Goal: Task Accomplishment & Management: Manage account settings

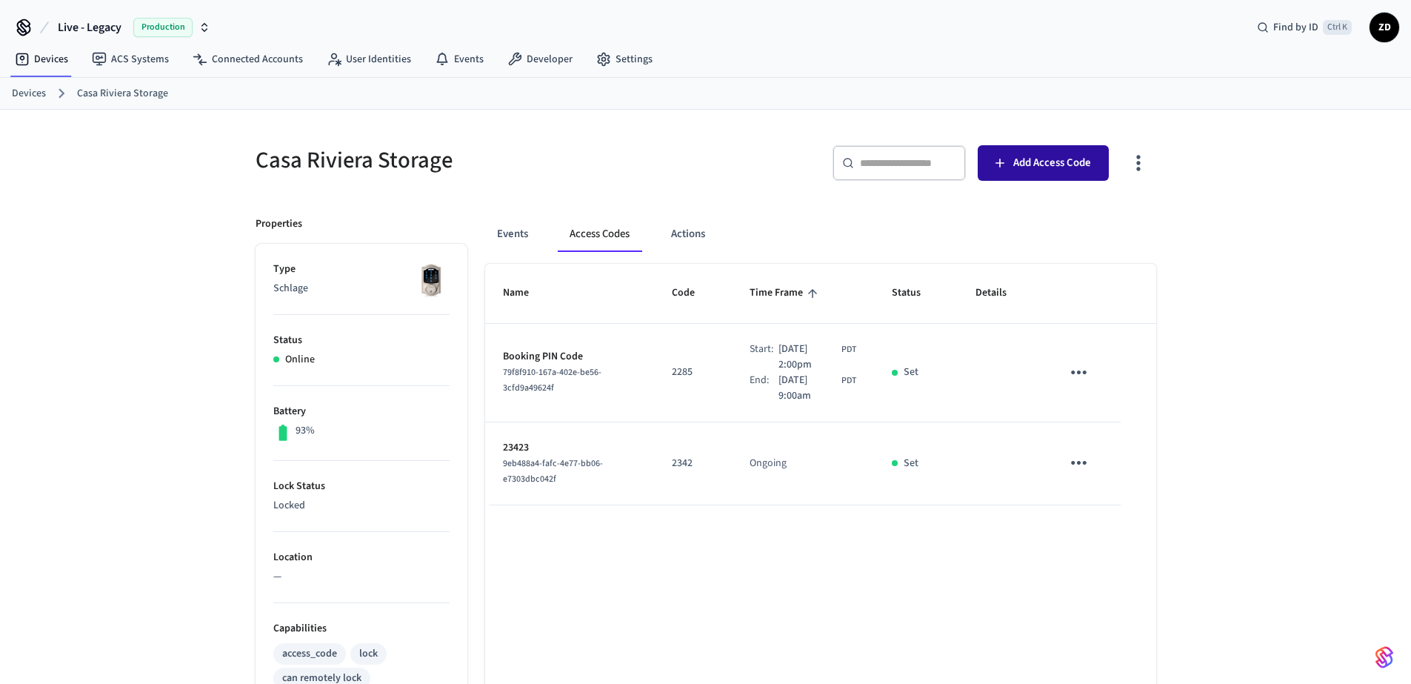
click at [1061, 166] on span "Add Access Code" at bounding box center [1052, 162] width 78 height 19
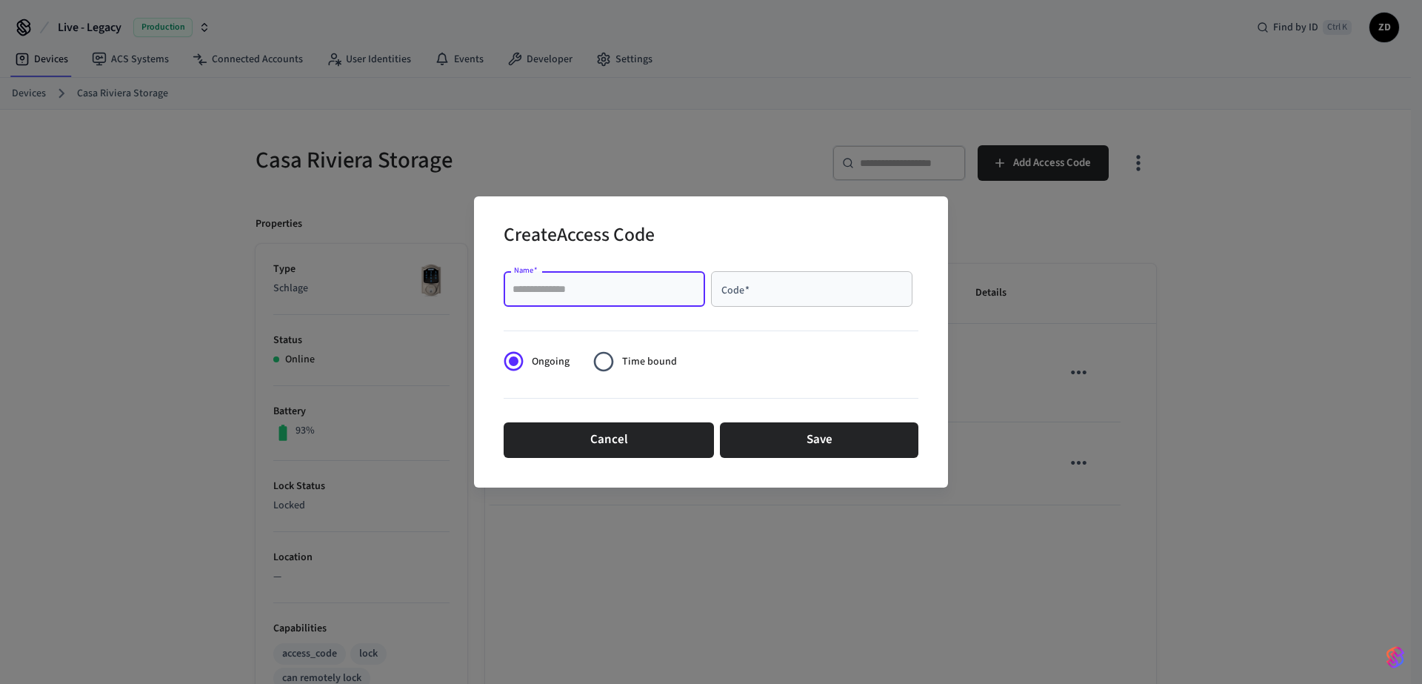
click at [598, 293] on input "Name   *" at bounding box center [604, 288] width 184 height 15
type input "******"
click at [754, 296] on input "Code   *" at bounding box center [812, 288] width 184 height 15
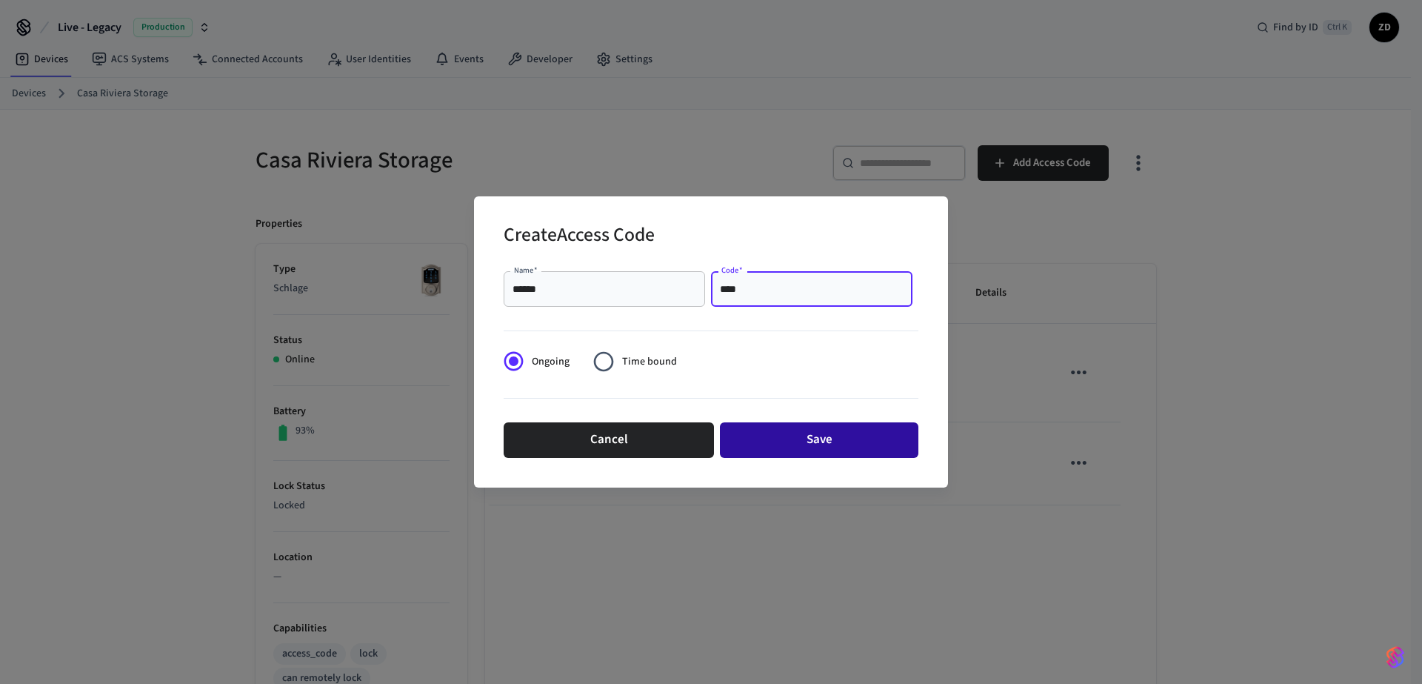
type input "****"
click at [812, 452] on button "Save" at bounding box center [819, 440] width 198 height 36
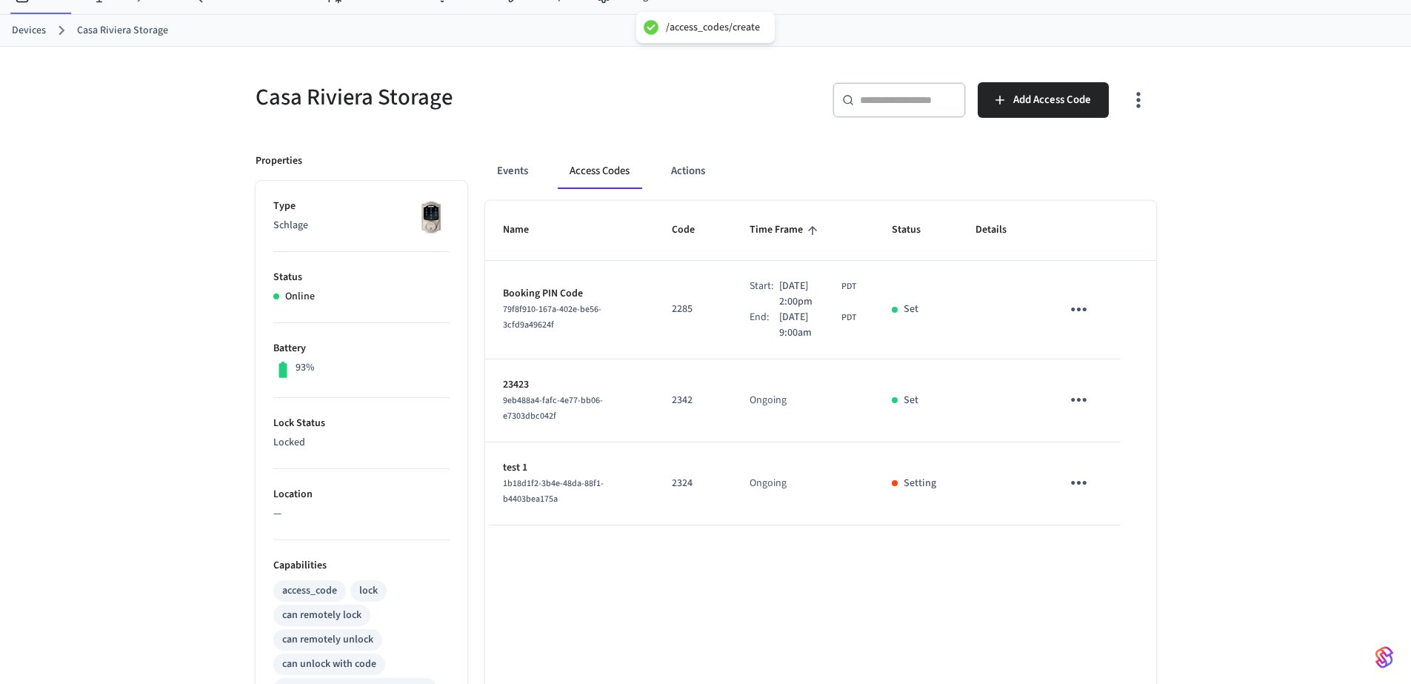
scroll to position [89, 0]
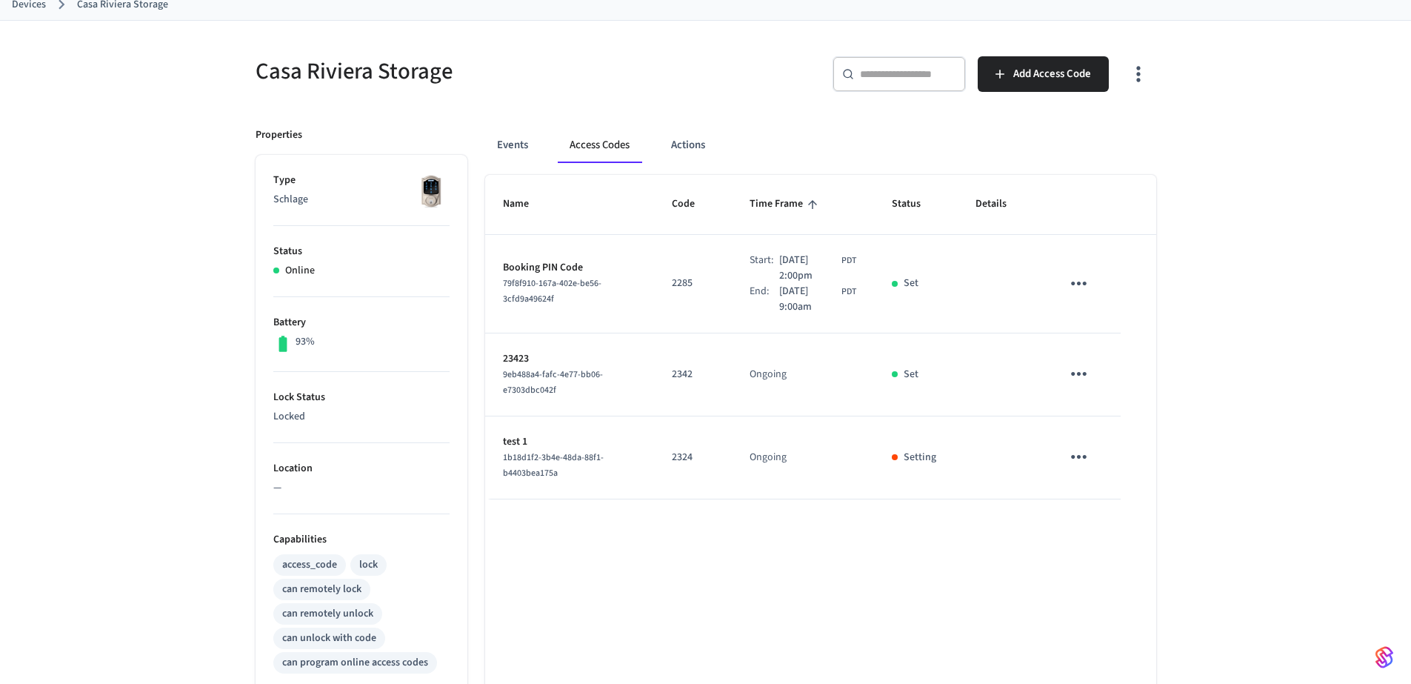
click at [1032, 521] on div "Name Code Time Frame Status Details Booking PIN Code 79f8f910-167a-402e-be56-3c…" at bounding box center [820, 592] width 671 height 835
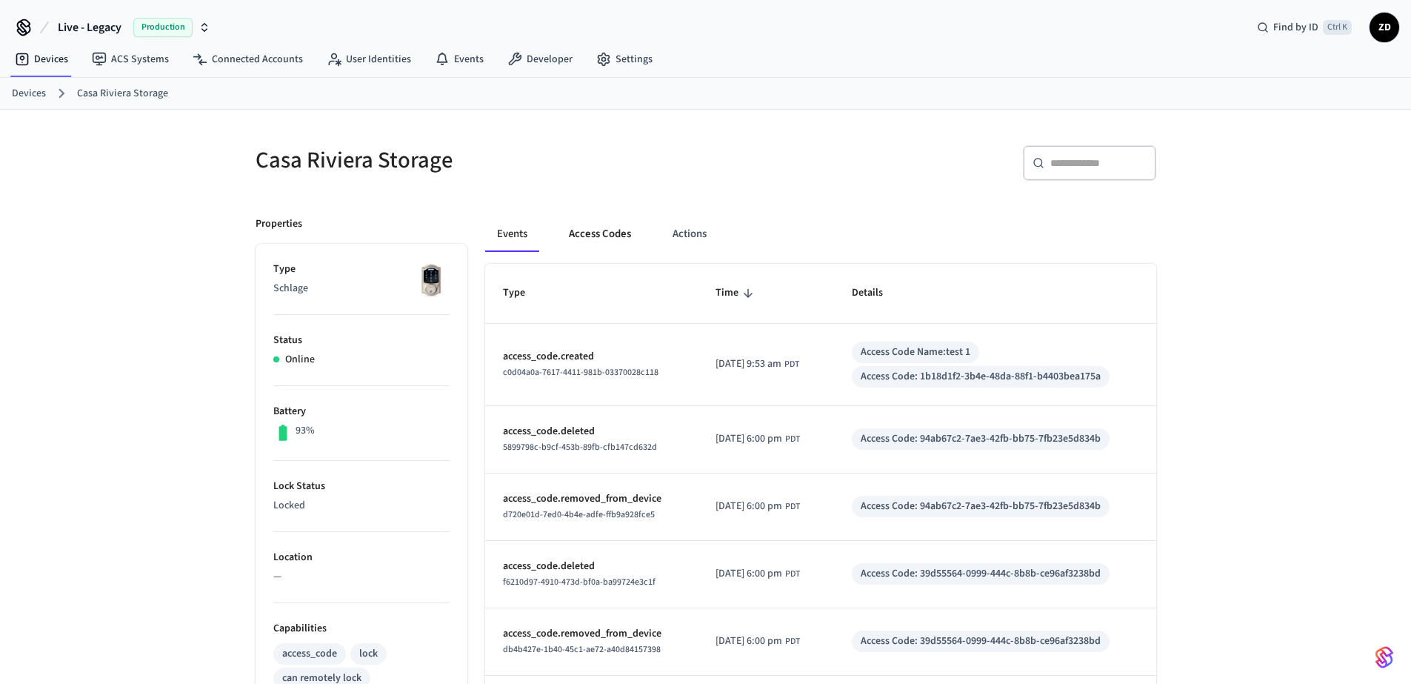
click at [584, 229] on button "Access Codes" at bounding box center [600, 234] width 86 height 36
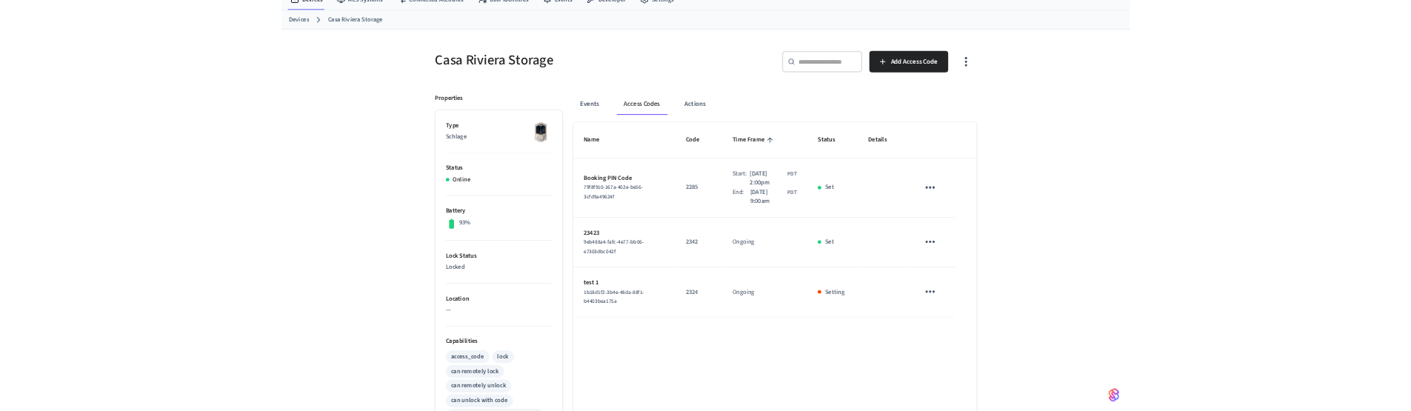
scroll to position [89, 0]
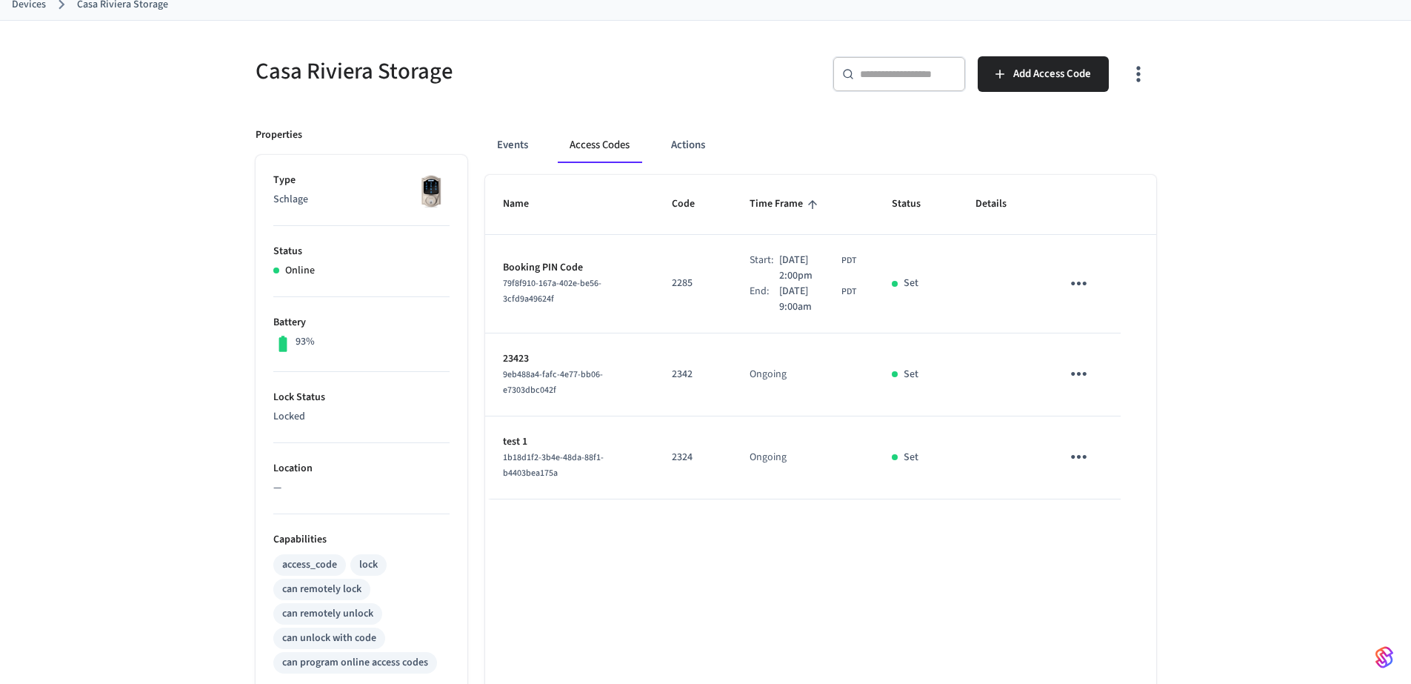
click at [1076, 462] on icon "sticky table" at bounding box center [1078, 456] width 23 height 23
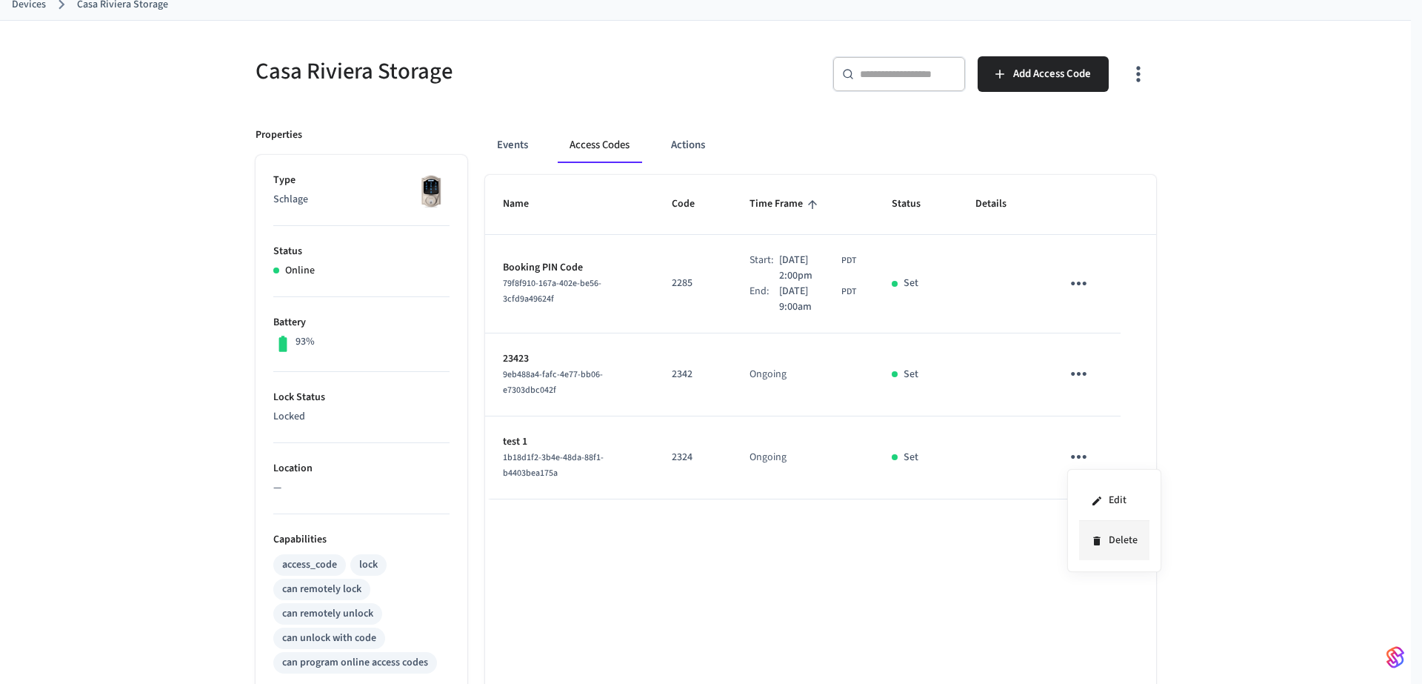
click at [1112, 539] on li "Delete" at bounding box center [1114, 540] width 70 height 39
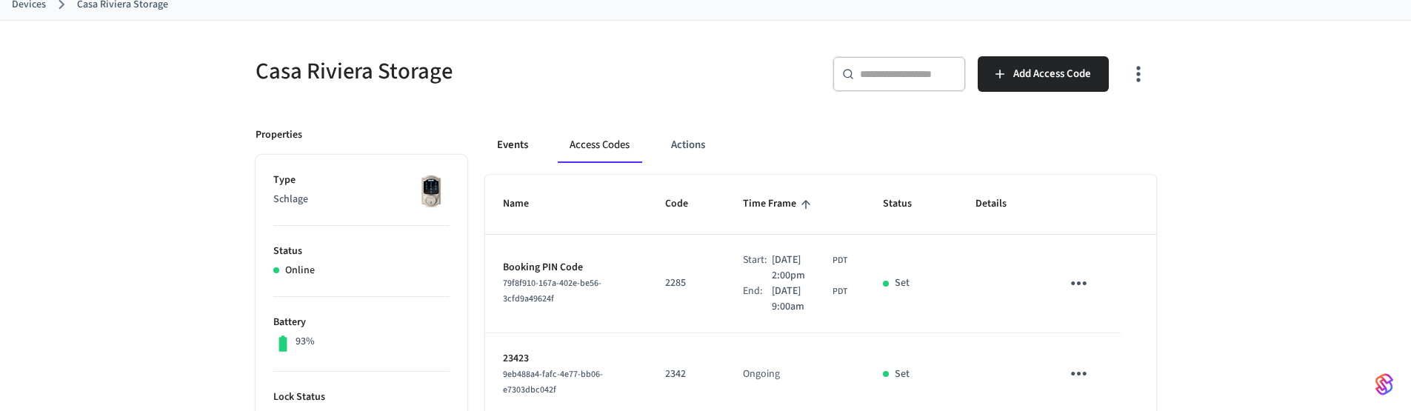
click at [524, 144] on button "Events" at bounding box center [512, 145] width 55 height 36
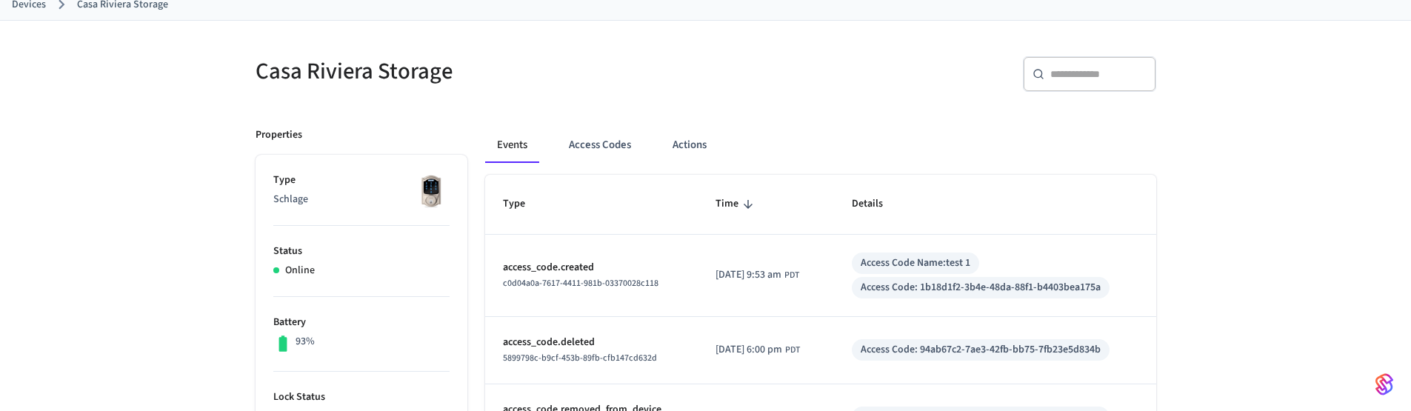
click at [609, 253] on td "access_code.created c0d04a0a-7617-4411-981b-03370028c118" at bounding box center [591, 276] width 213 height 82
click at [590, 264] on p "access_code.created" at bounding box center [591, 268] width 177 height 16
click at [910, 342] on div "Access Code: 94ab67c2-7ae3-42fb-bb75-7fb23e5d834b" at bounding box center [981, 350] width 240 height 16
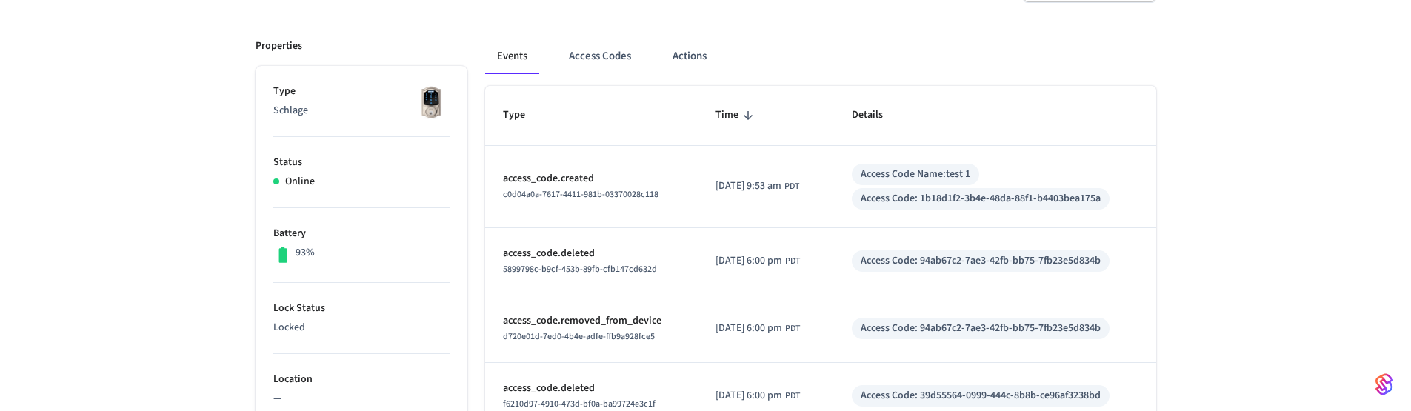
click at [587, 255] on p "access_code.deleted" at bounding box center [591, 254] width 177 height 16
click at [655, 257] on p "access_code.deleted" at bounding box center [591, 254] width 177 height 16
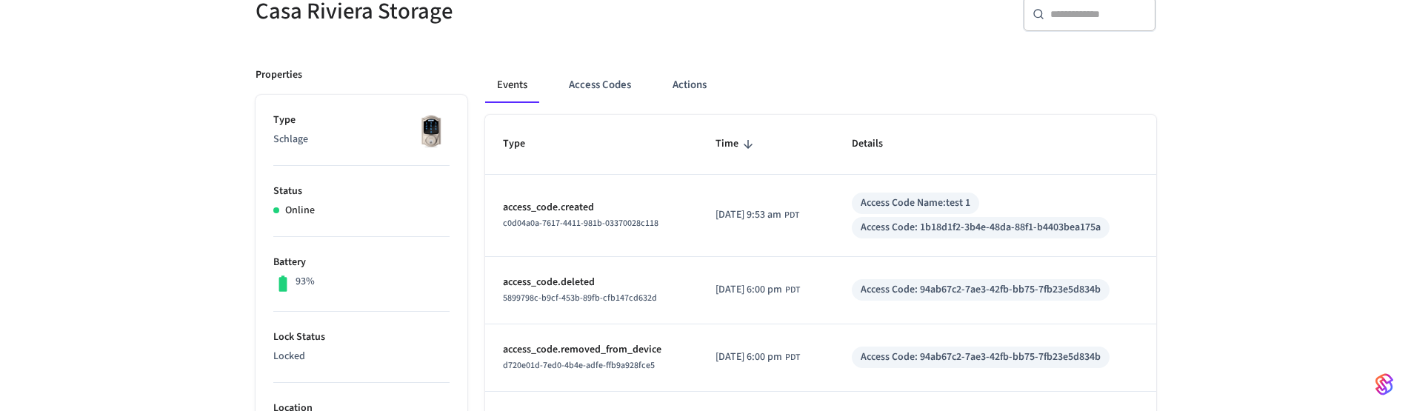
scroll to position [0, 0]
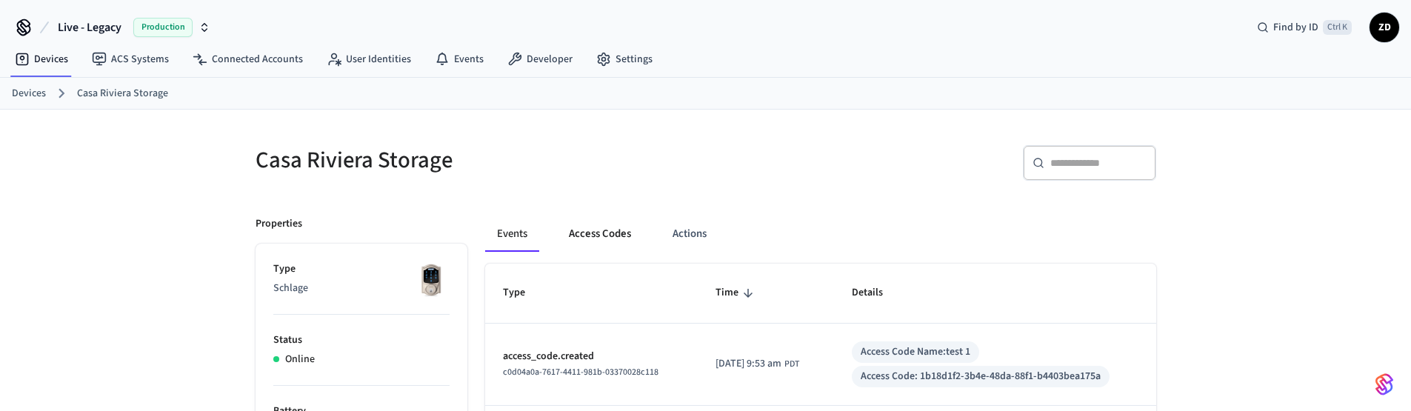
click at [596, 224] on button "Access Codes" at bounding box center [600, 234] width 86 height 36
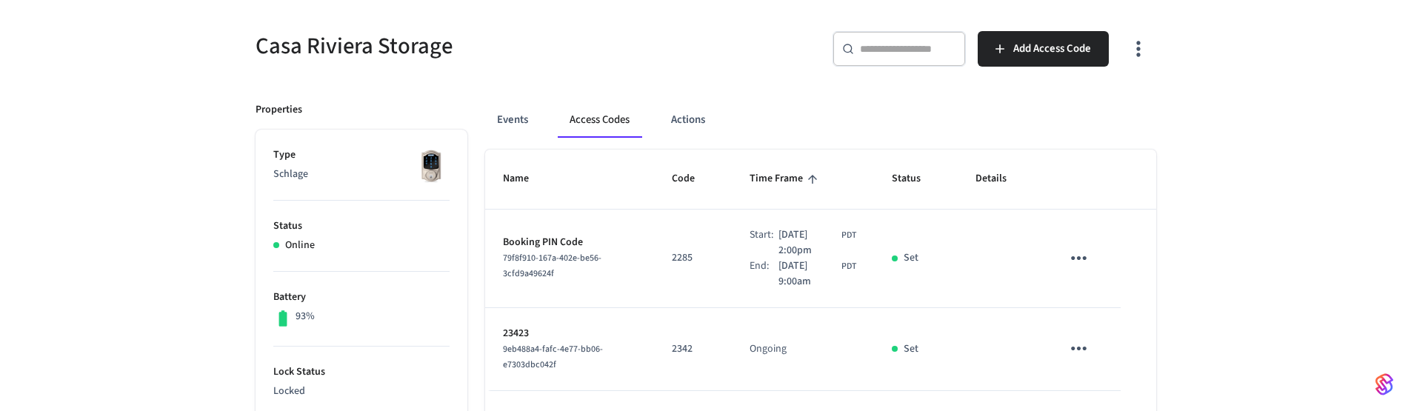
scroll to position [89, 0]
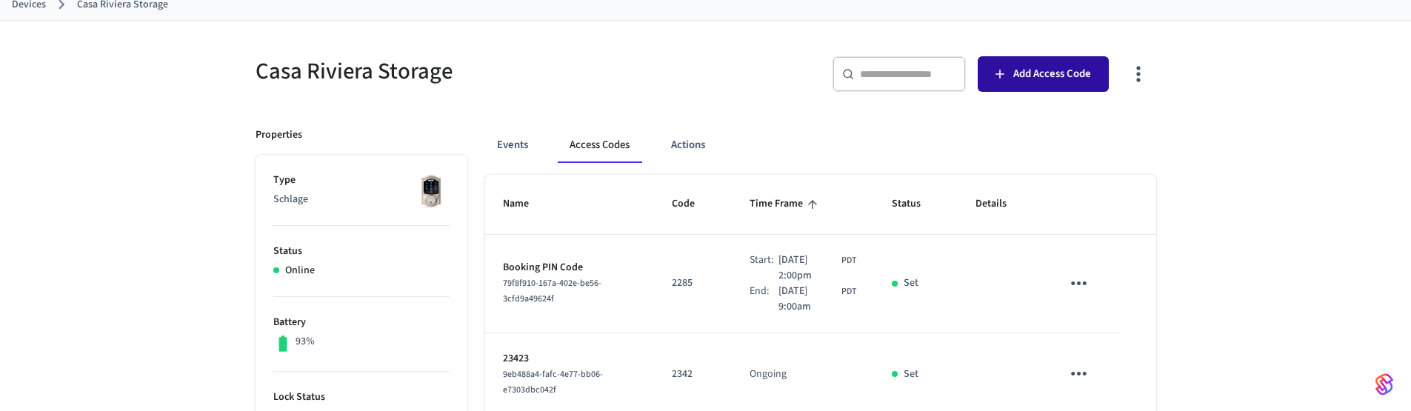
click at [1050, 79] on span "Add Access Code" at bounding box center [1052, 73] width 78 height 19
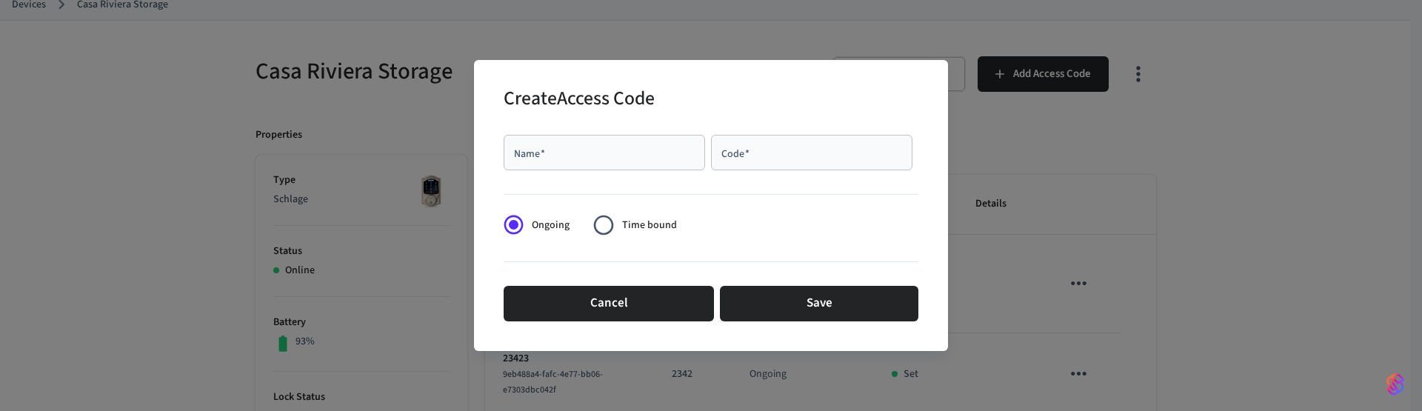
click at [584, 160] on input "Name   *" at bounding box center [604, 152] width 184 height 15
type input "******"
click at [830, 158] on input "Code   *" at bounding box center [812, 152] width 184 height 15
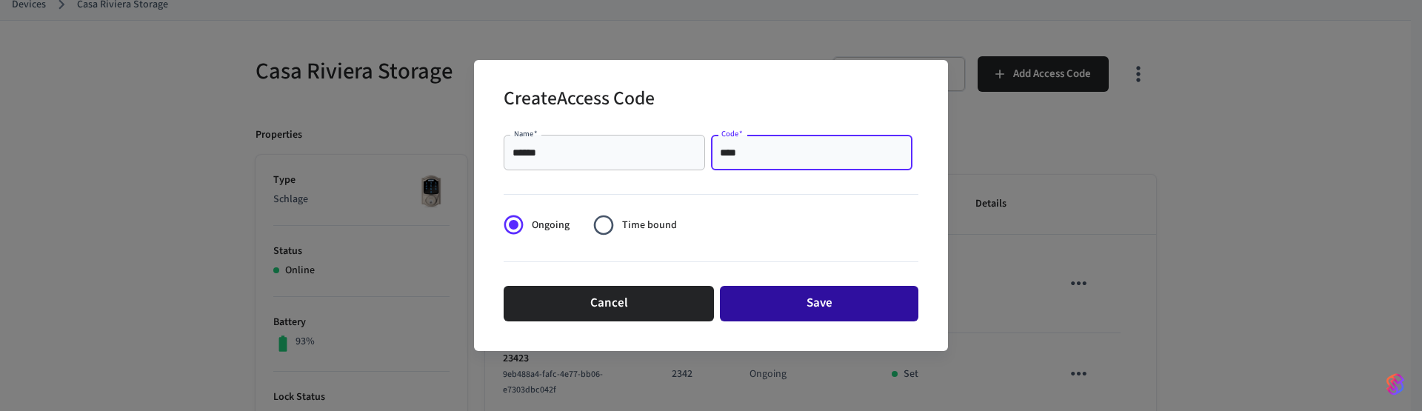
type input "****"
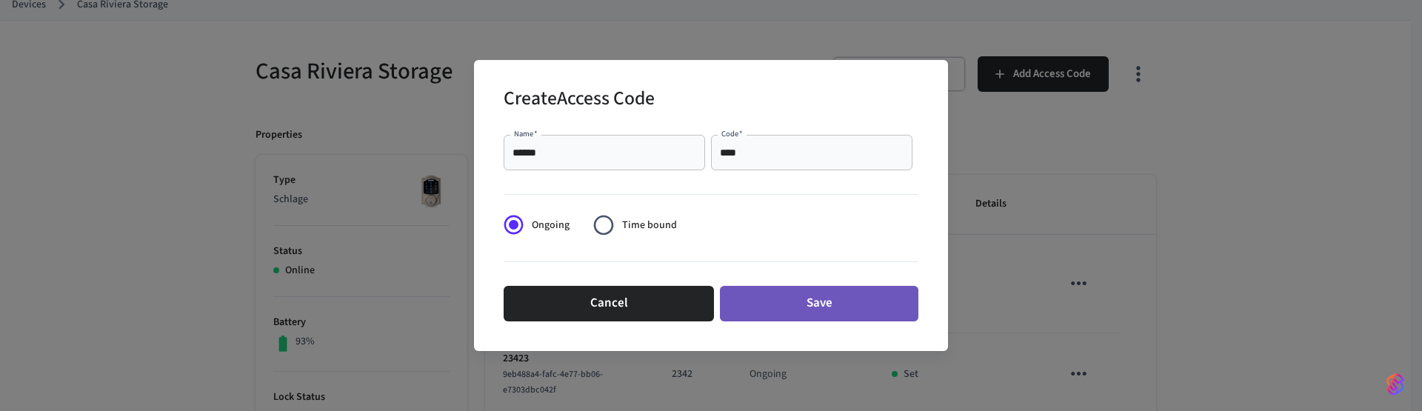
click at [784, 308] on button "Save" at bounding box center [819, 304] width 198 height 36
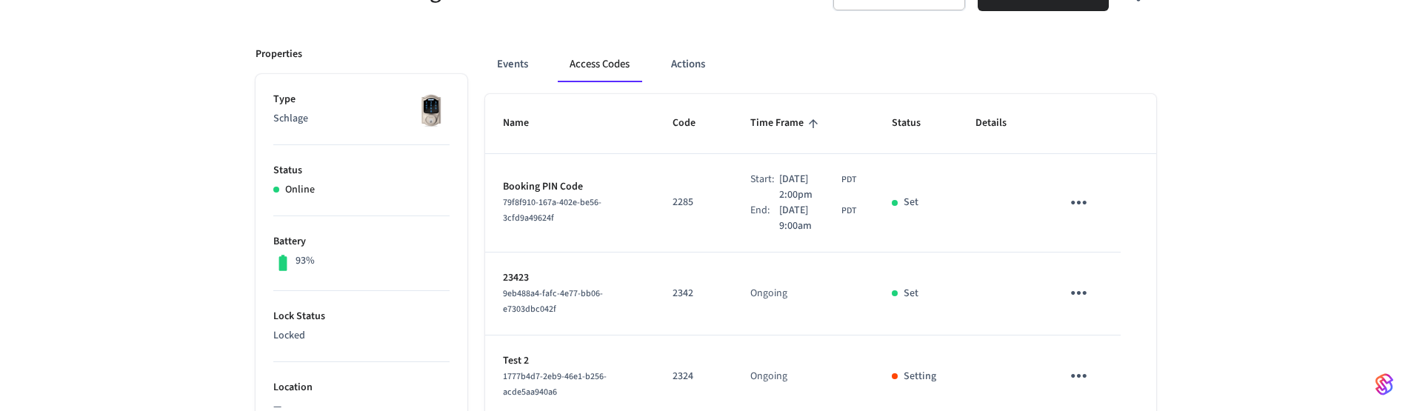
scroll to position [267, 0]
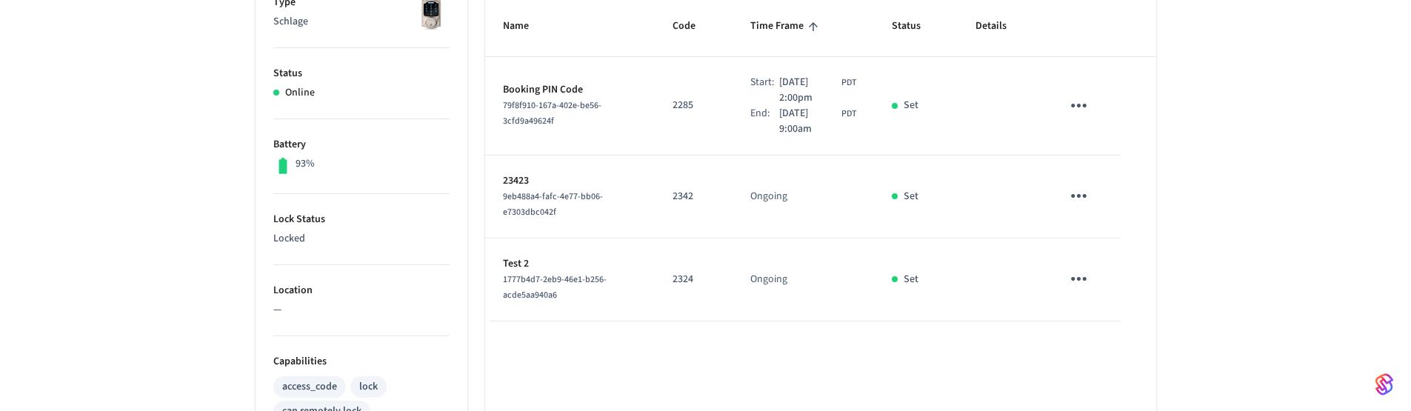
click at [1080, 271] on icon "sticky table" at bounding box center [1078, 278] width 23 height 23
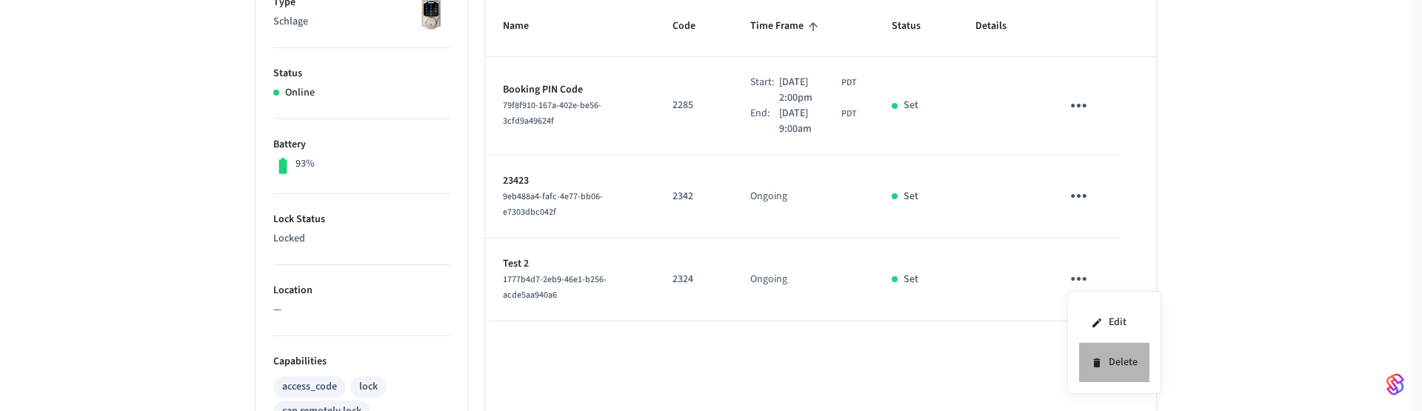
click at [1109, 360] on li "Delete" at bounding box center [1114, 362] width 70 height 39
